Goal: Information Seeking & Learning: Learn about a topic

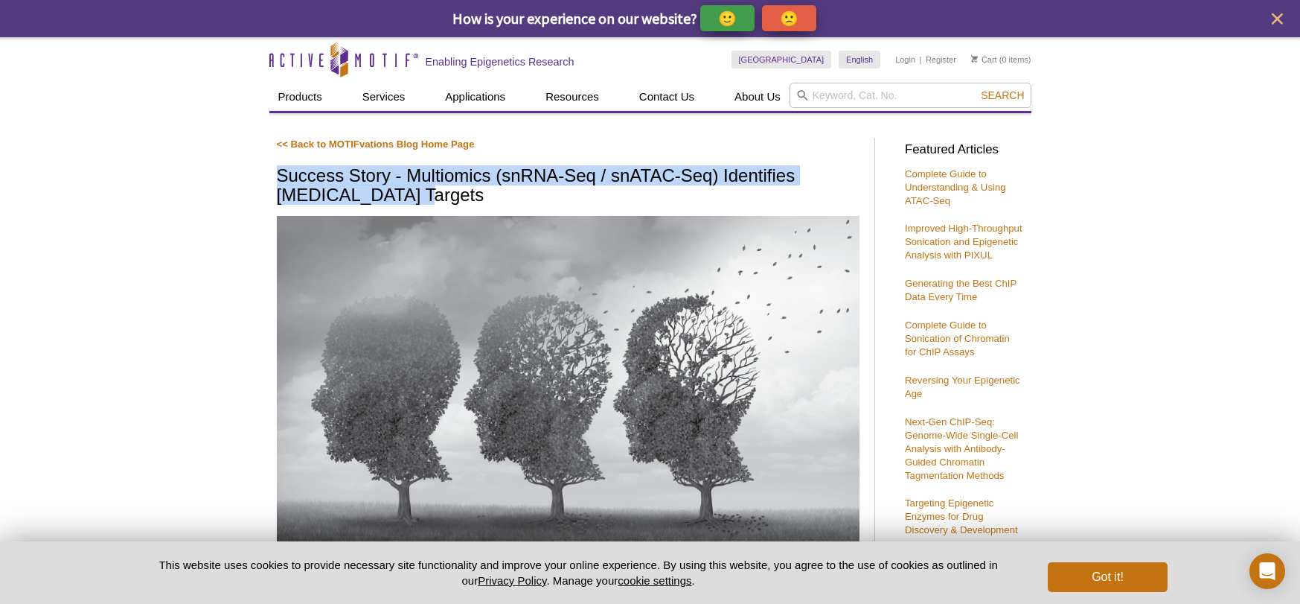
drag, startPoint x: 281, startPoint y: 174, endPoint x: 418, endPoint y: 202, distance: 140.6
click at [418, 202] on h1 "Success Story - Multiomics (snRNA-Seq / snATAC-Seq) Identifies [MEDICAL_DATA] T…" at bounding box center [568, 186] width 583 height 41
copy h1 "Success Story - Multiomics (snRNA-Seq / snATAC-Seq) Identifies [MEDICAL_DATA] T…"
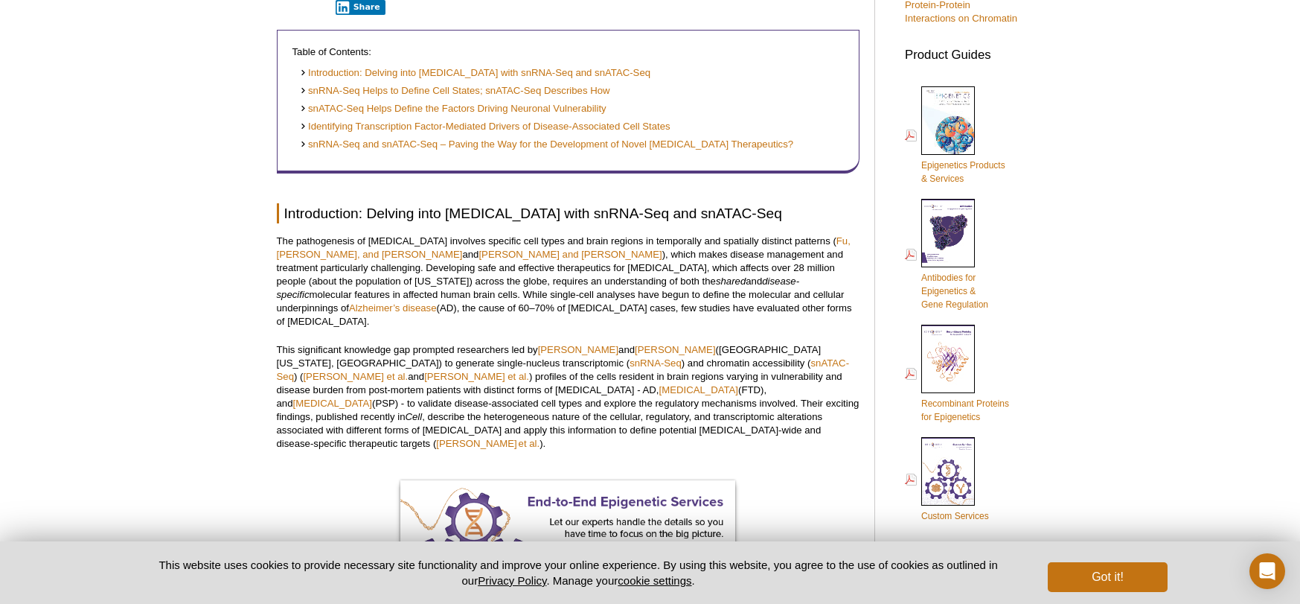
scroll to position [622, 0]
drag, startPoint x: 369, startPoint y: 214, endPoint x: 801, endPoint y: 211, distance: 431.7
click at [799, 210] on h2 "Introduction: Delving into [MEDICAL_DATA] with snRNA-Seq and snATAC-Seq" at bounding box center [568, 212] width 583 height 20
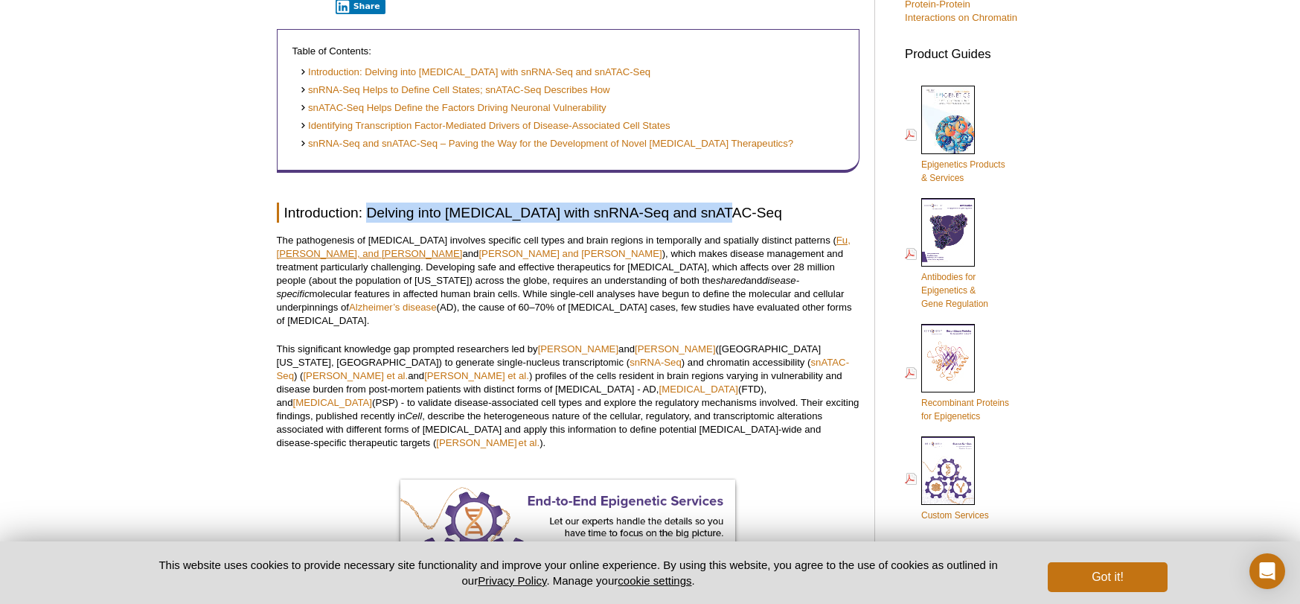
copy h2 "Delving into [MEDICAL_DATA] with snRNA-Seq and snATAC-Seq"
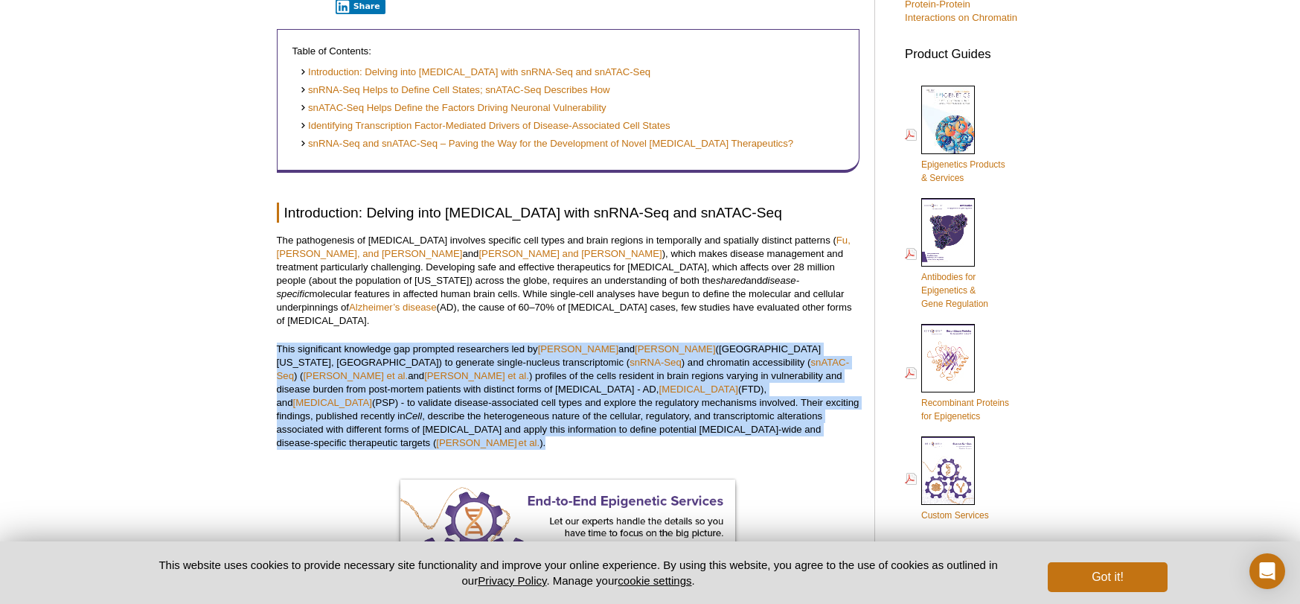
drag, startPoint x: 278, startPoint y: 333, endPoint x: 739, endPoint y: 413, distance: 468.4
click at [739, 413] on p "This significant knowledge gap prompted researchers led by [PERSON_NAME]  and […" at bounding box center [568, 395] width 583 height 107
copy p "This significant knowledge gap prompted researchers led by [PERSON_NAME]  and […"
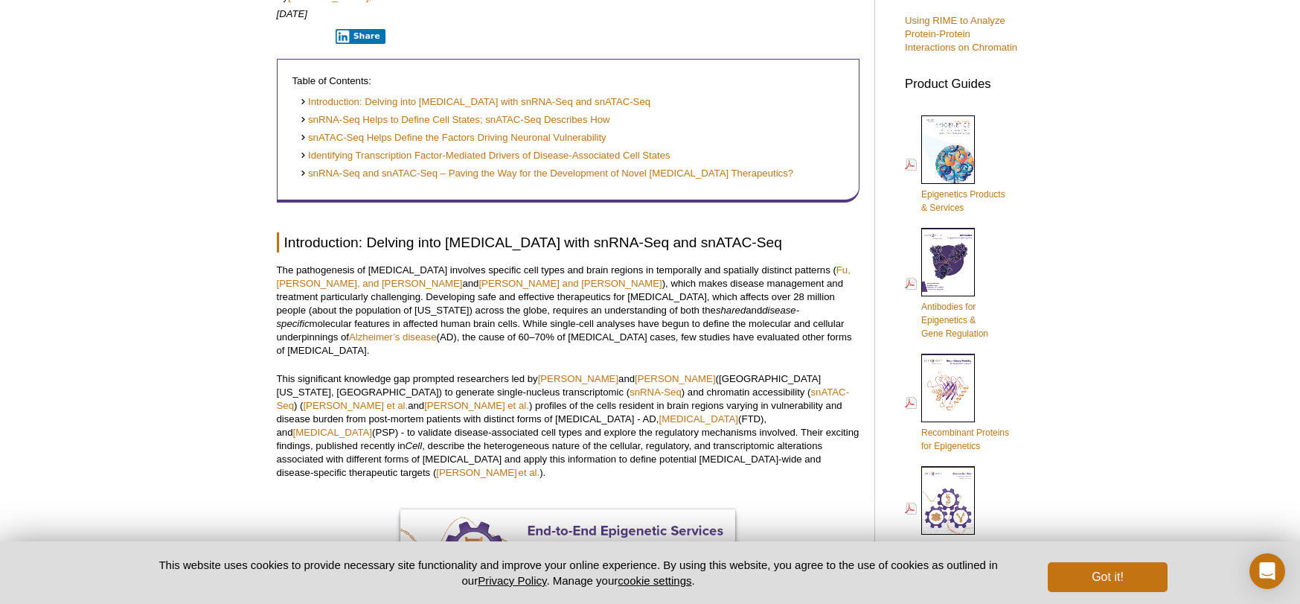
scroll to position [588, 0]
